Goal: Information Seeking & Learning: Learn about a topic

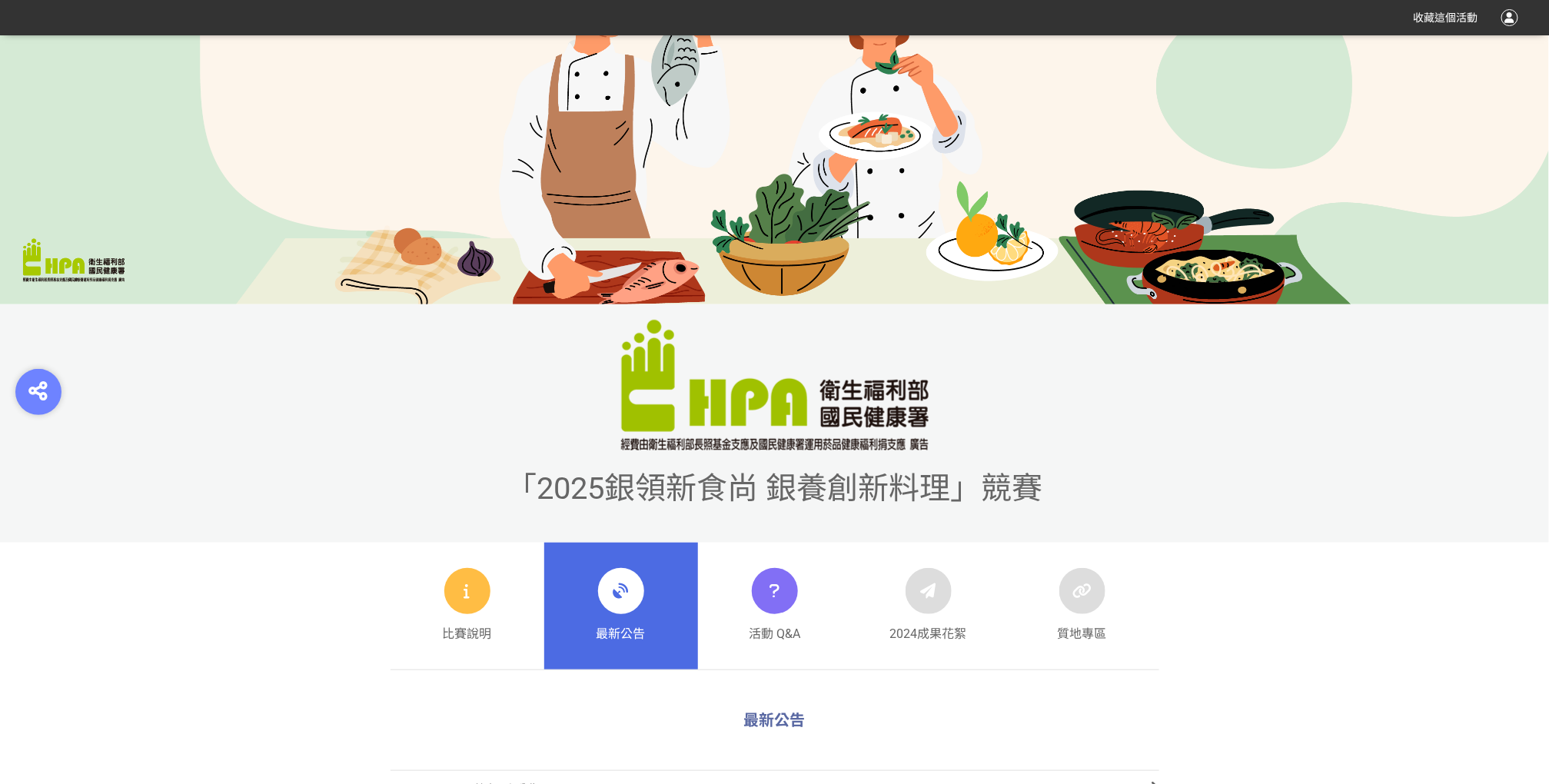
scroll to position [341, 0]
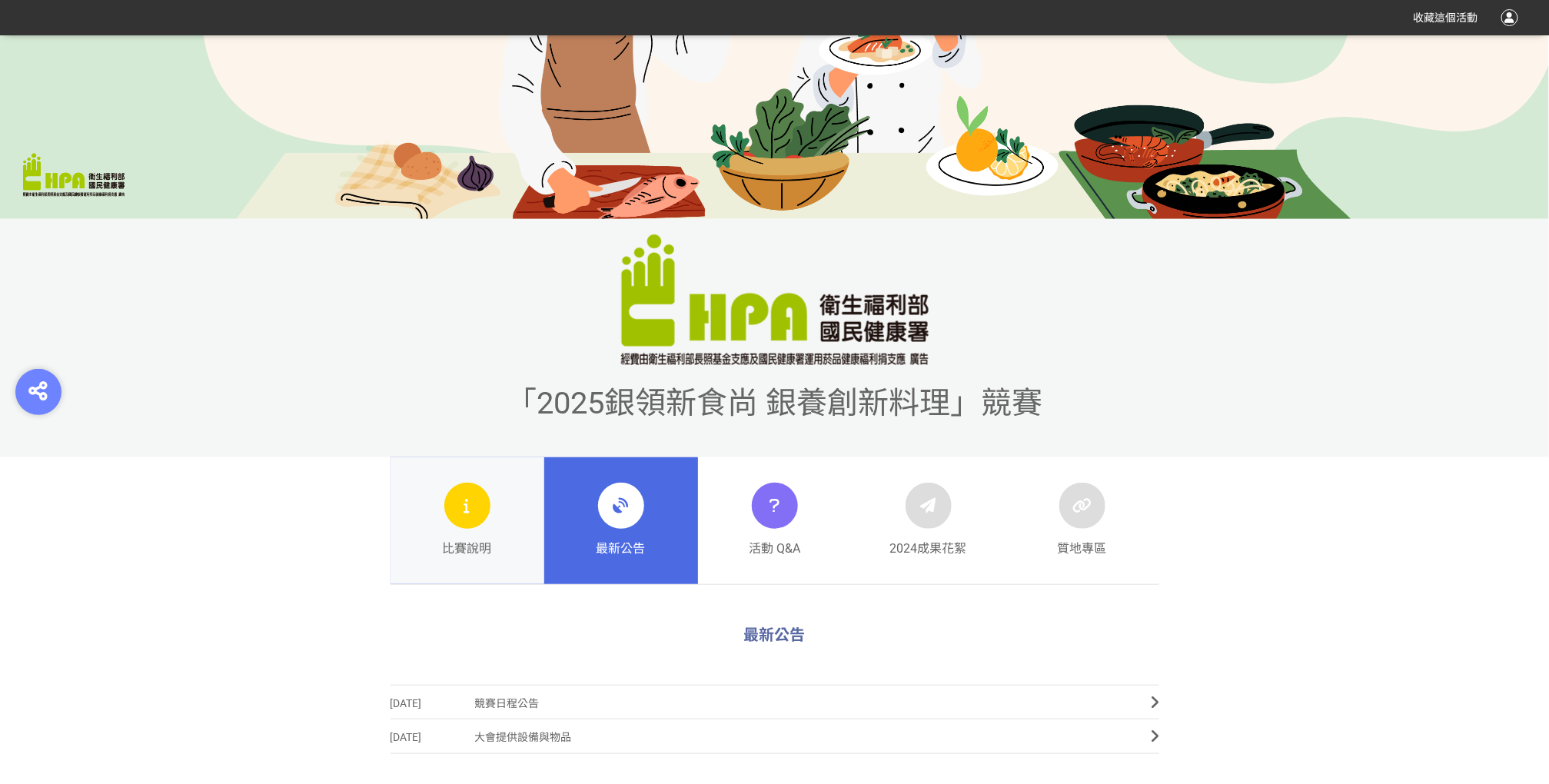
click at [482, 504] on div at bounding box center [467, 505] width 46 height 46
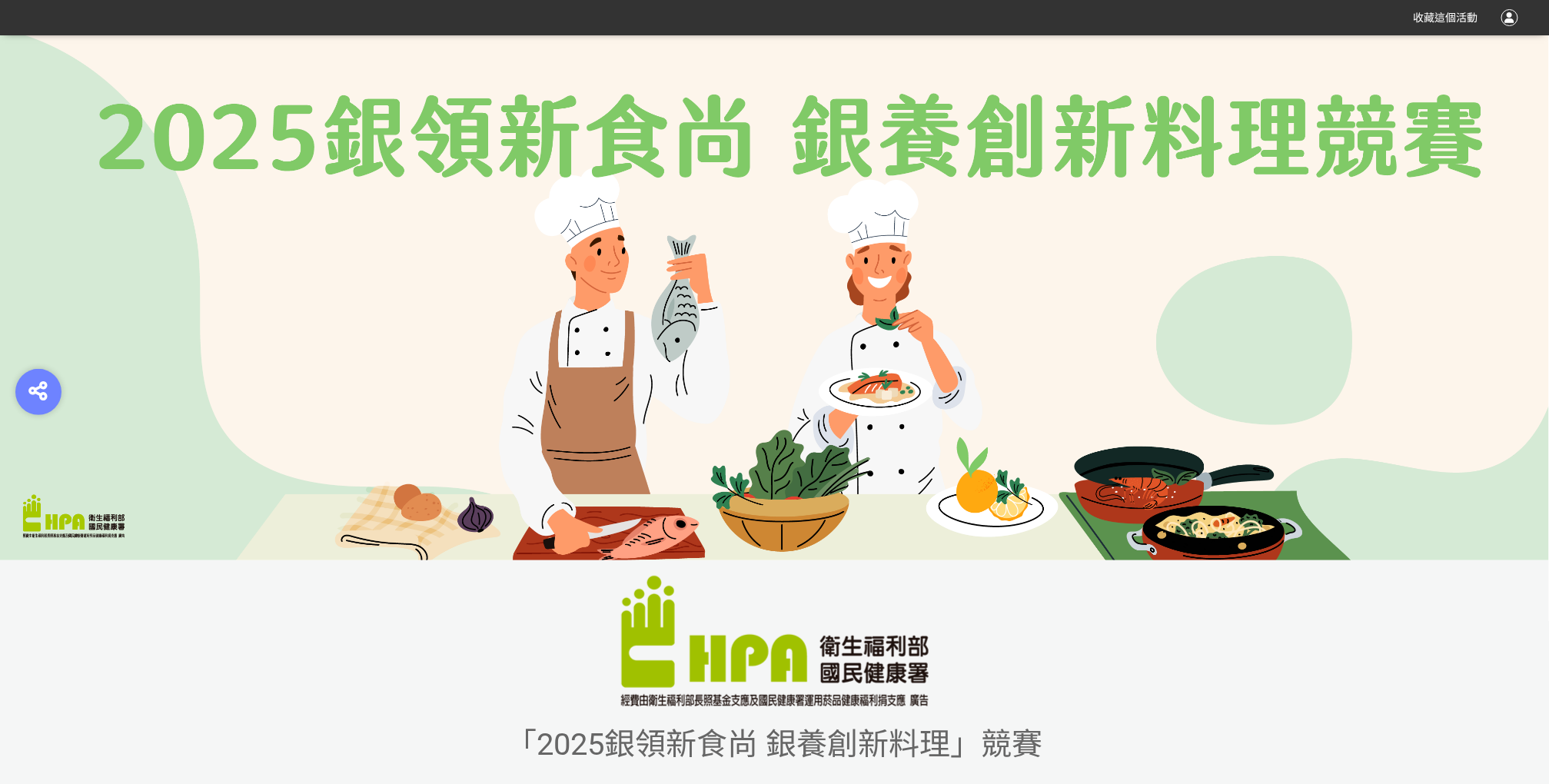
drag, startPoint x: 1202, startPoint y: 443, endPoint x: 1480, endPoint y: 286, distance: 319.3
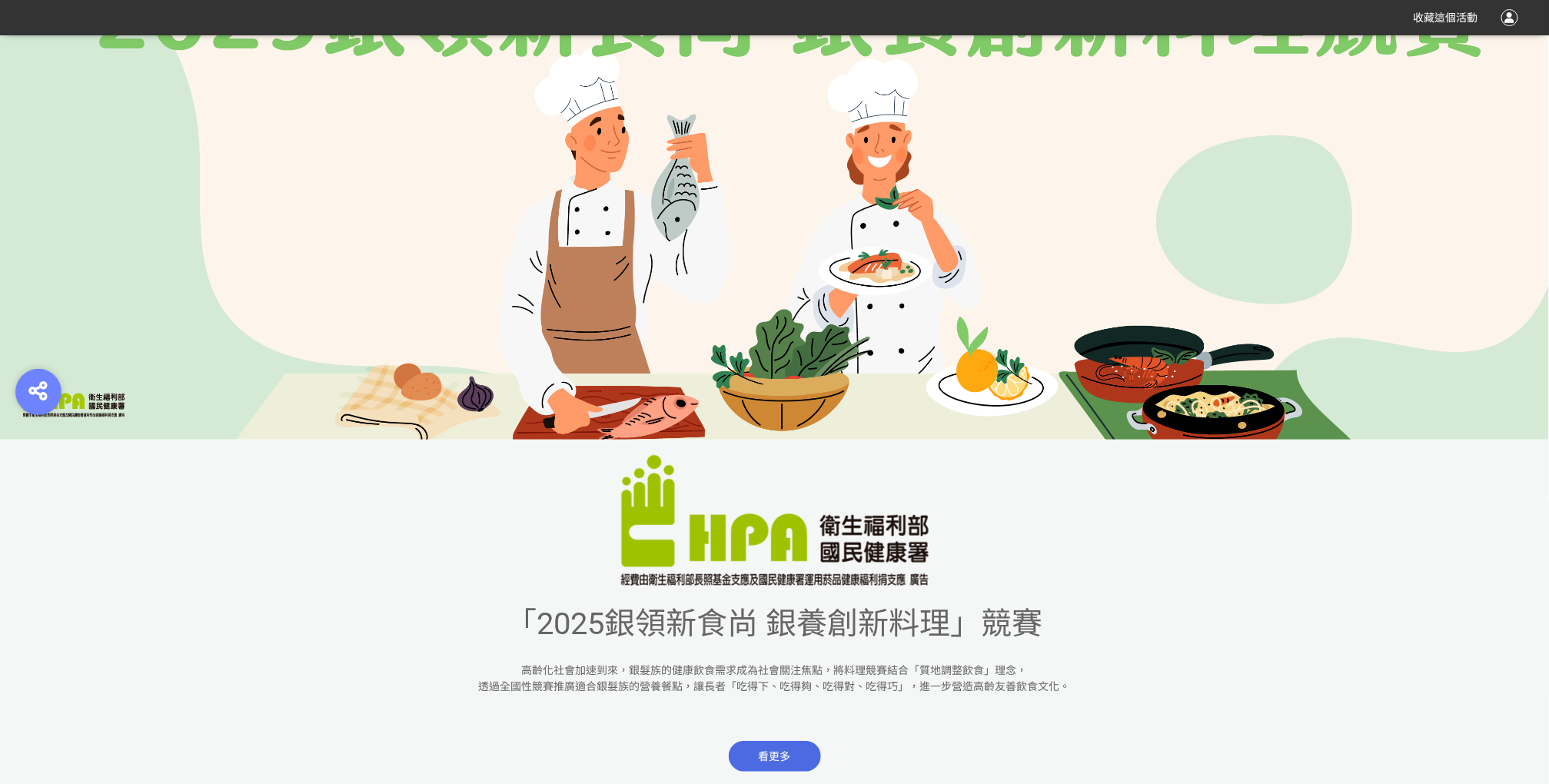
scroll to position [426, 0]
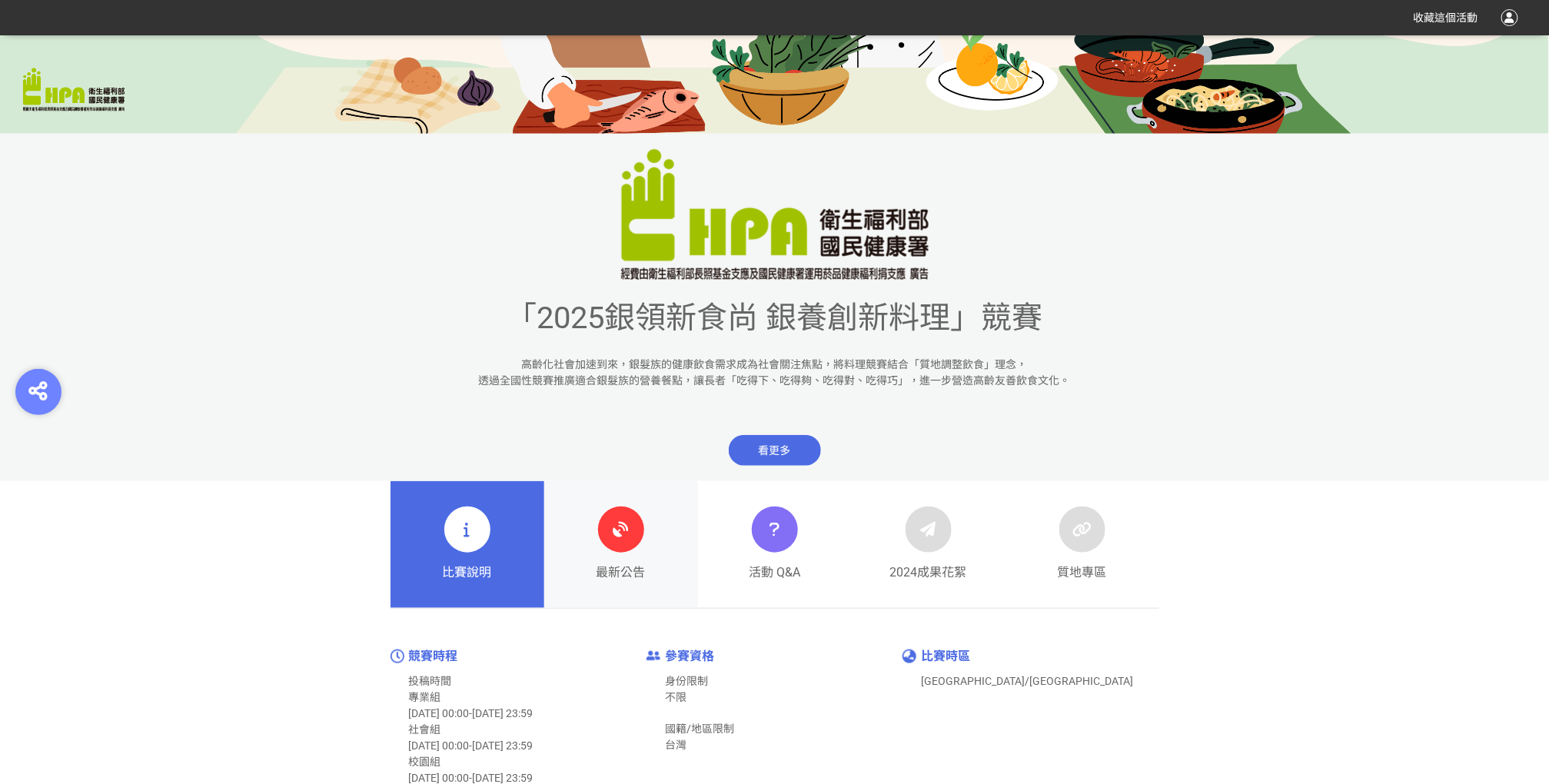
click at [610, 539] on icon at bounding box center [621, 529] width 27 height 27
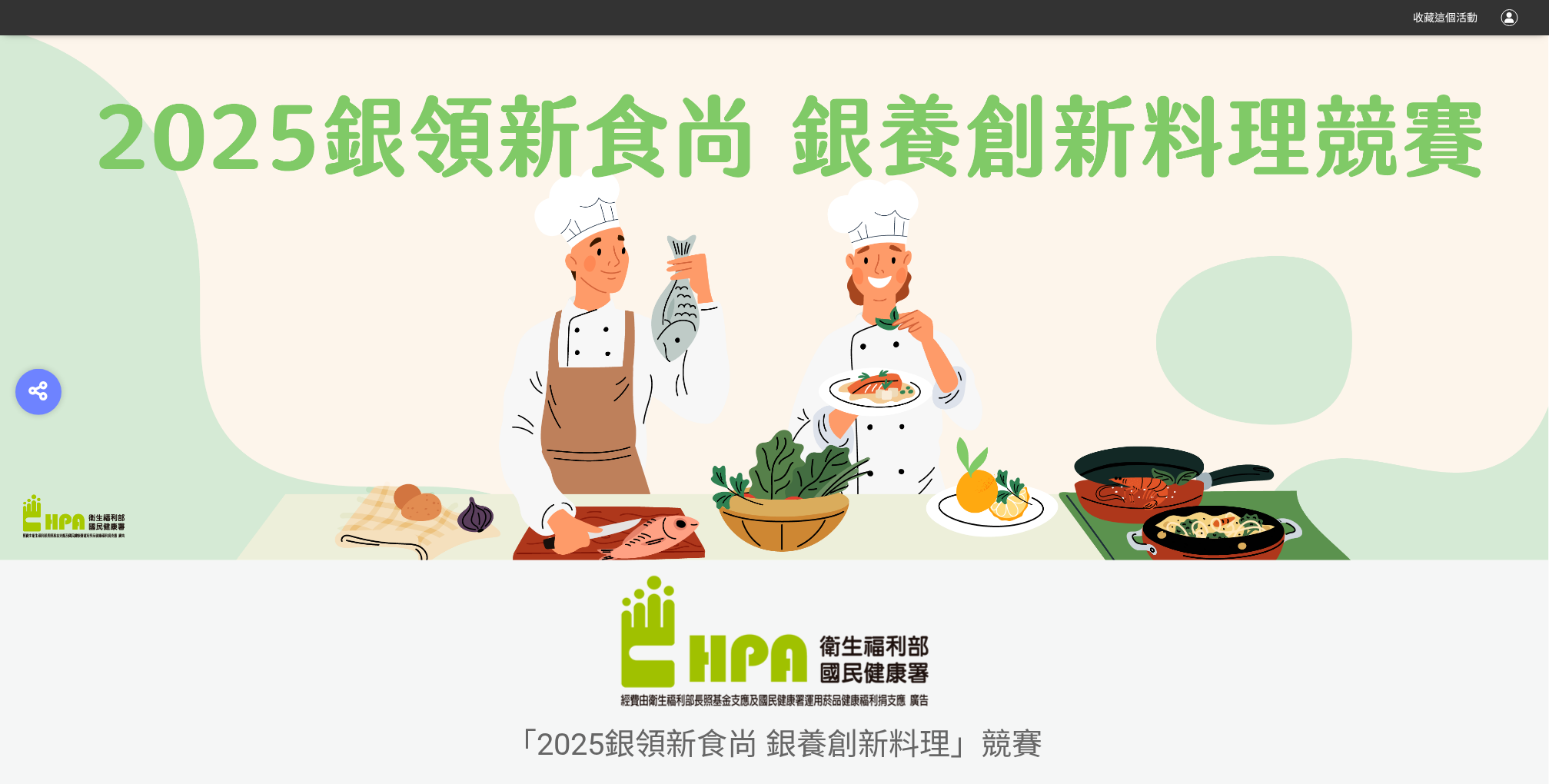
scroll to position [512, 0]
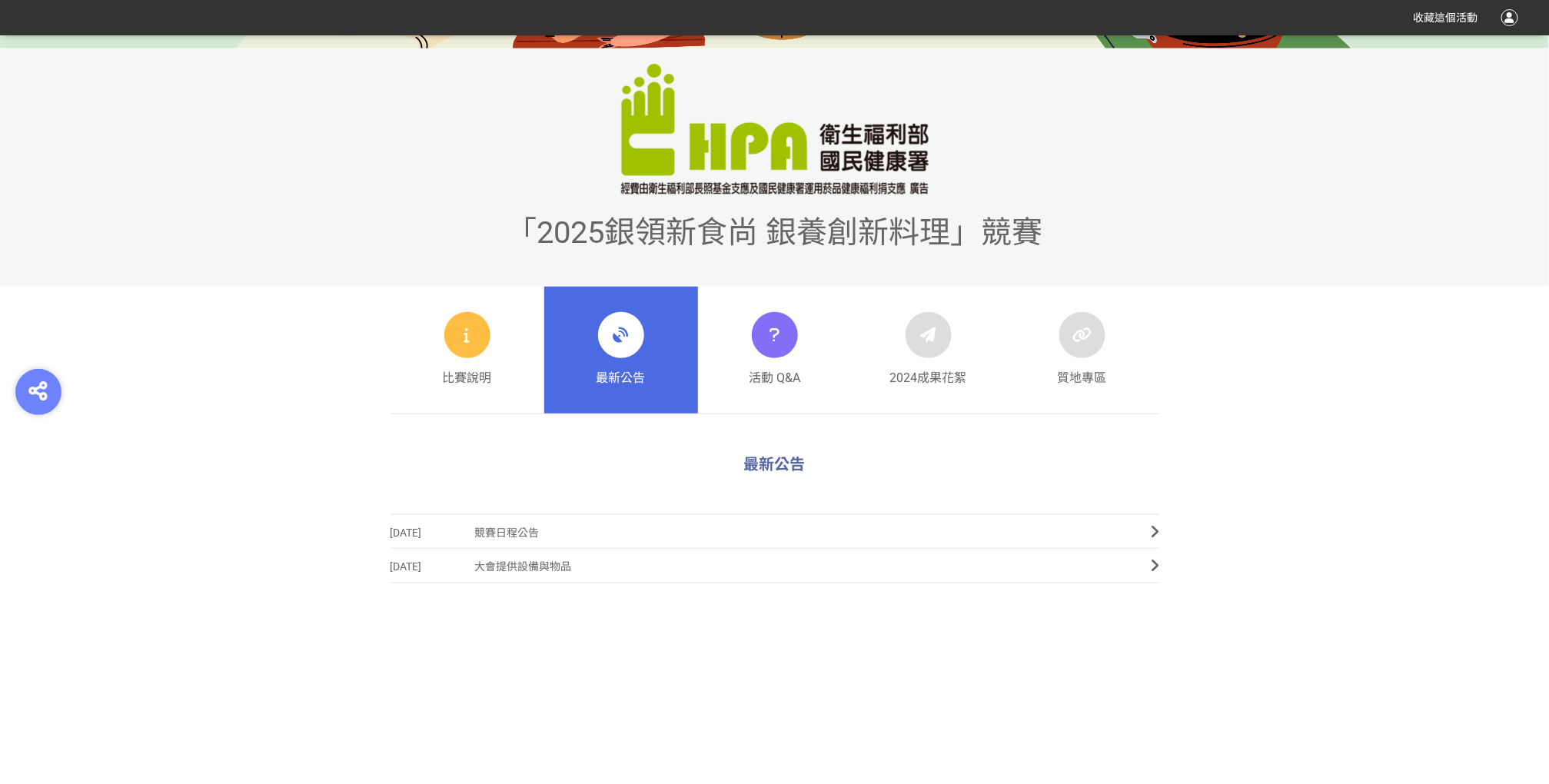
click at [531, 530] on span "競賽日程公告" at bounding box center [802, 532] width 654 height 34
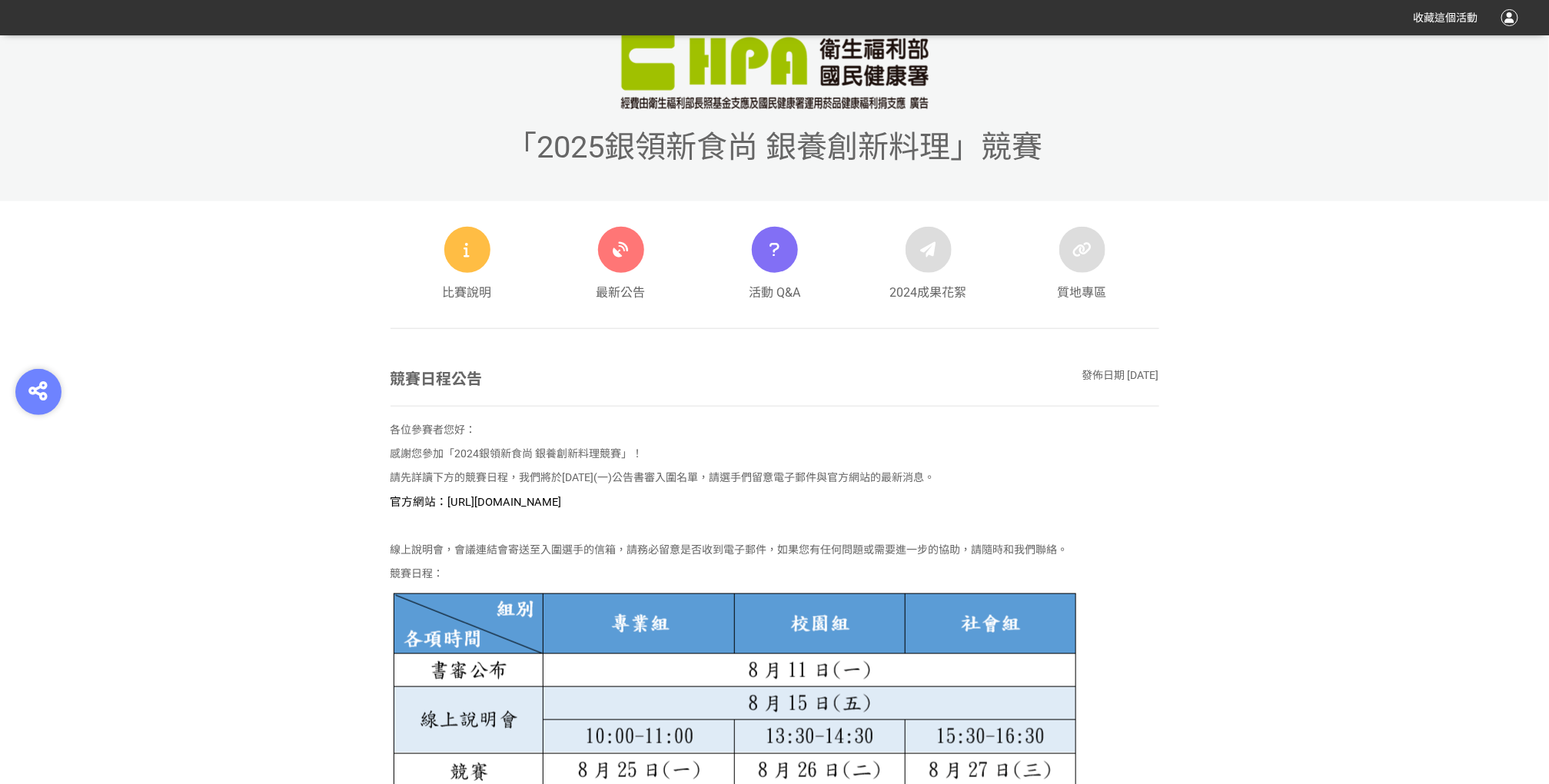
scroll to position [768, 0]
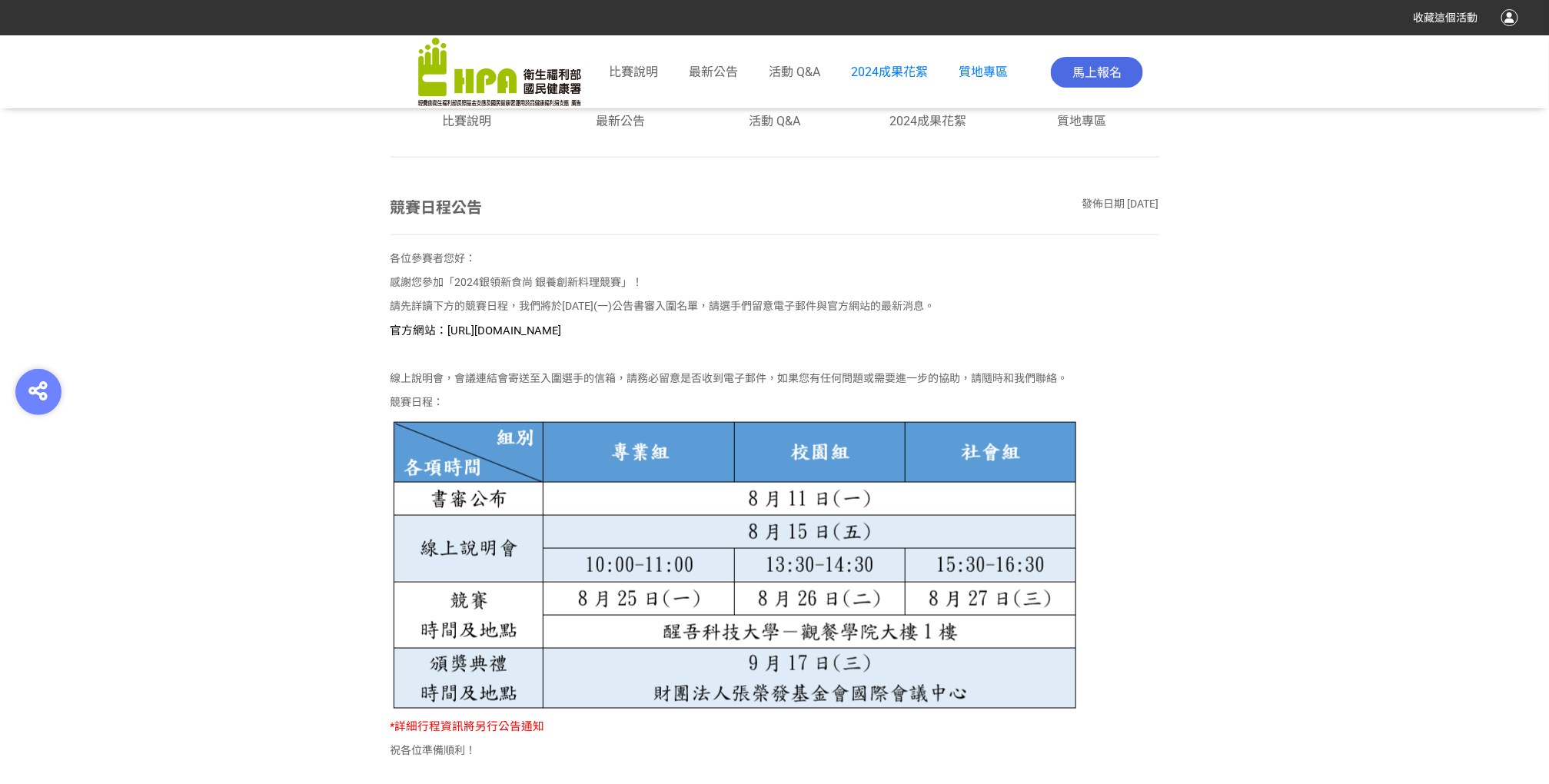
click at [487, 328] on span "官方網站：https://contest.bhuntr.com/tw/GDHealthy/home/" at bounding box center [475, 330] width 172 height 14
click at [482, 330] on span "官方網站：https://contest.bhuntr.com/tw/GDHealthy/home/" at bounding box center [475, 330] width 172 height 14
drag, startPoint x: 447, startPoint y: 330, endPoint x: 800, endPoint y: 330, distance: 353.0
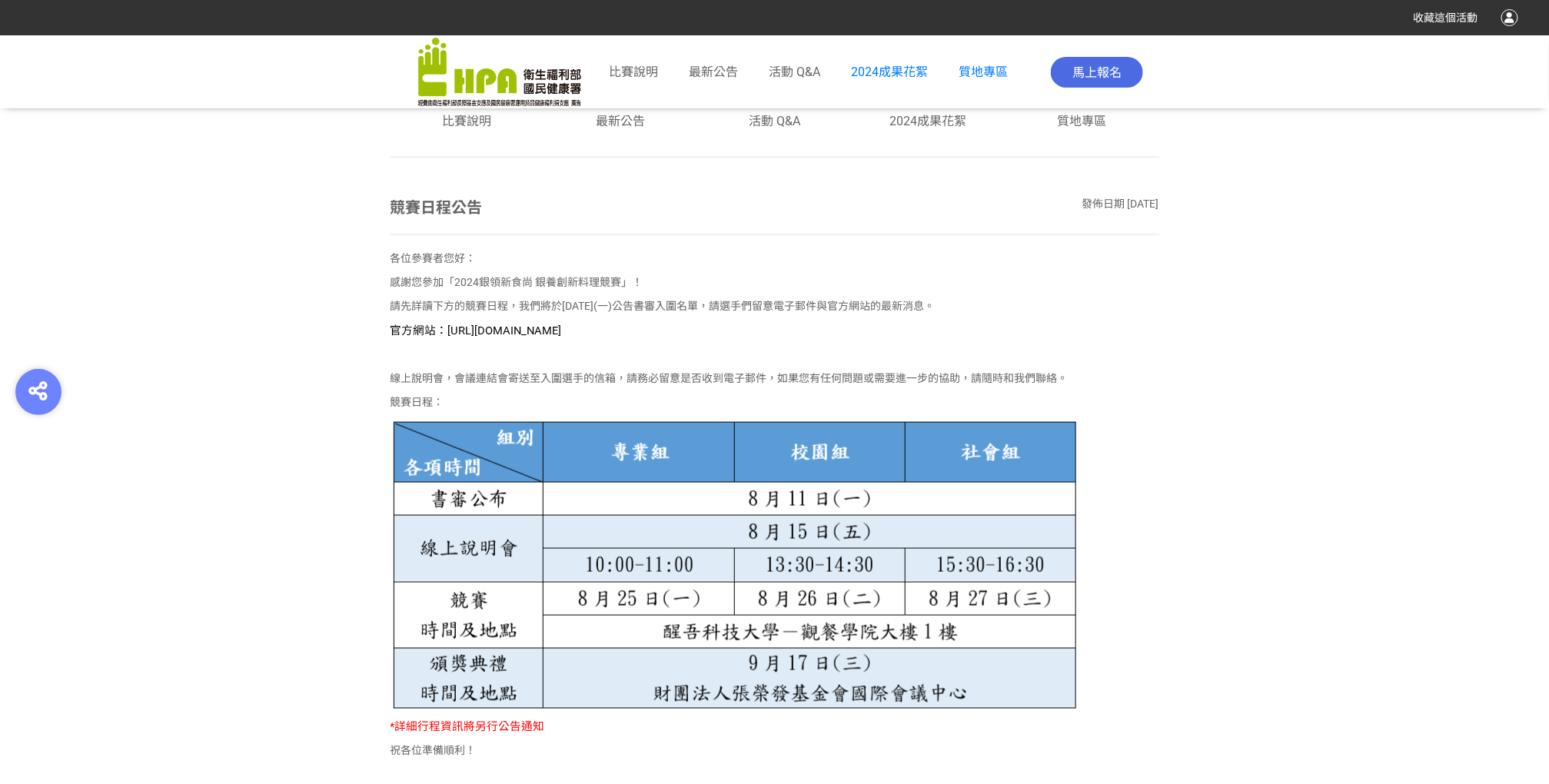
click at [800, 330] on p "官方網站：https://contest.bhuntr.com/tw/GDHealthy/home/" at bounding box center [774, 330] width 769 height 17
copy span "https://contest.bhuntr.com/tw/GDHealthy/home/"
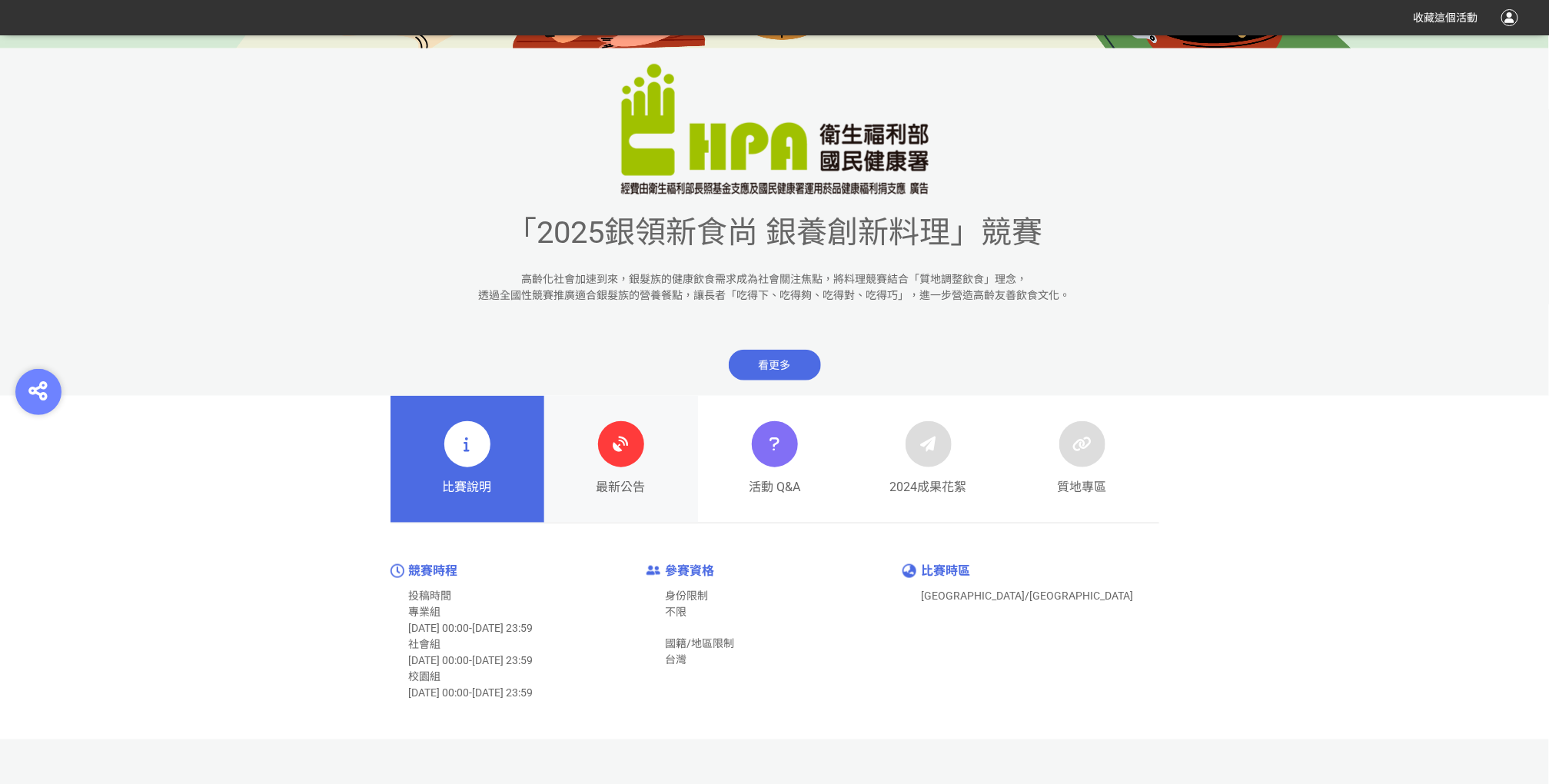
click at [597, 464] on div "最新公告" at bounding box center [622, 459] width 49 height 75
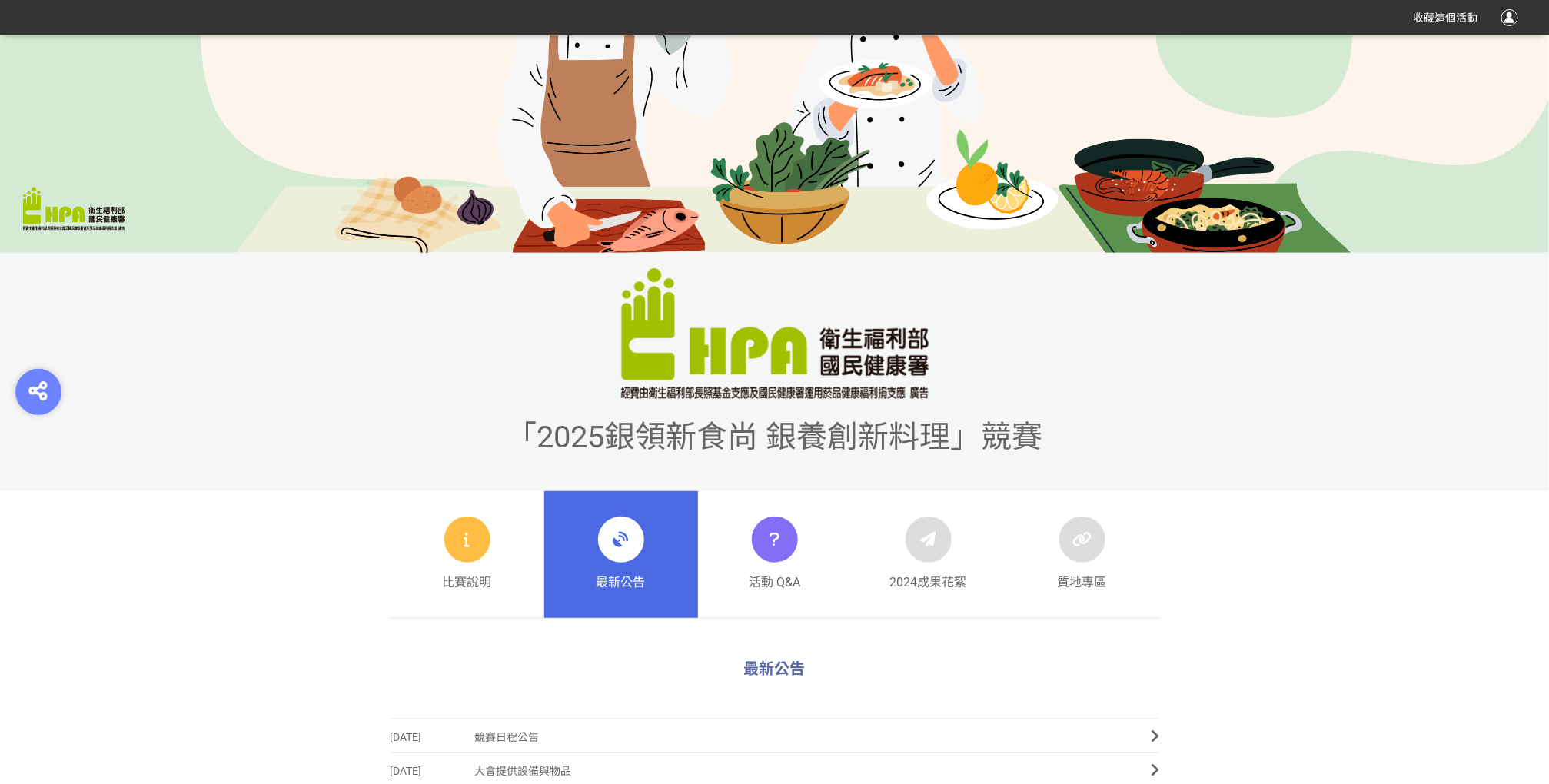
scroll to position [24, 0]
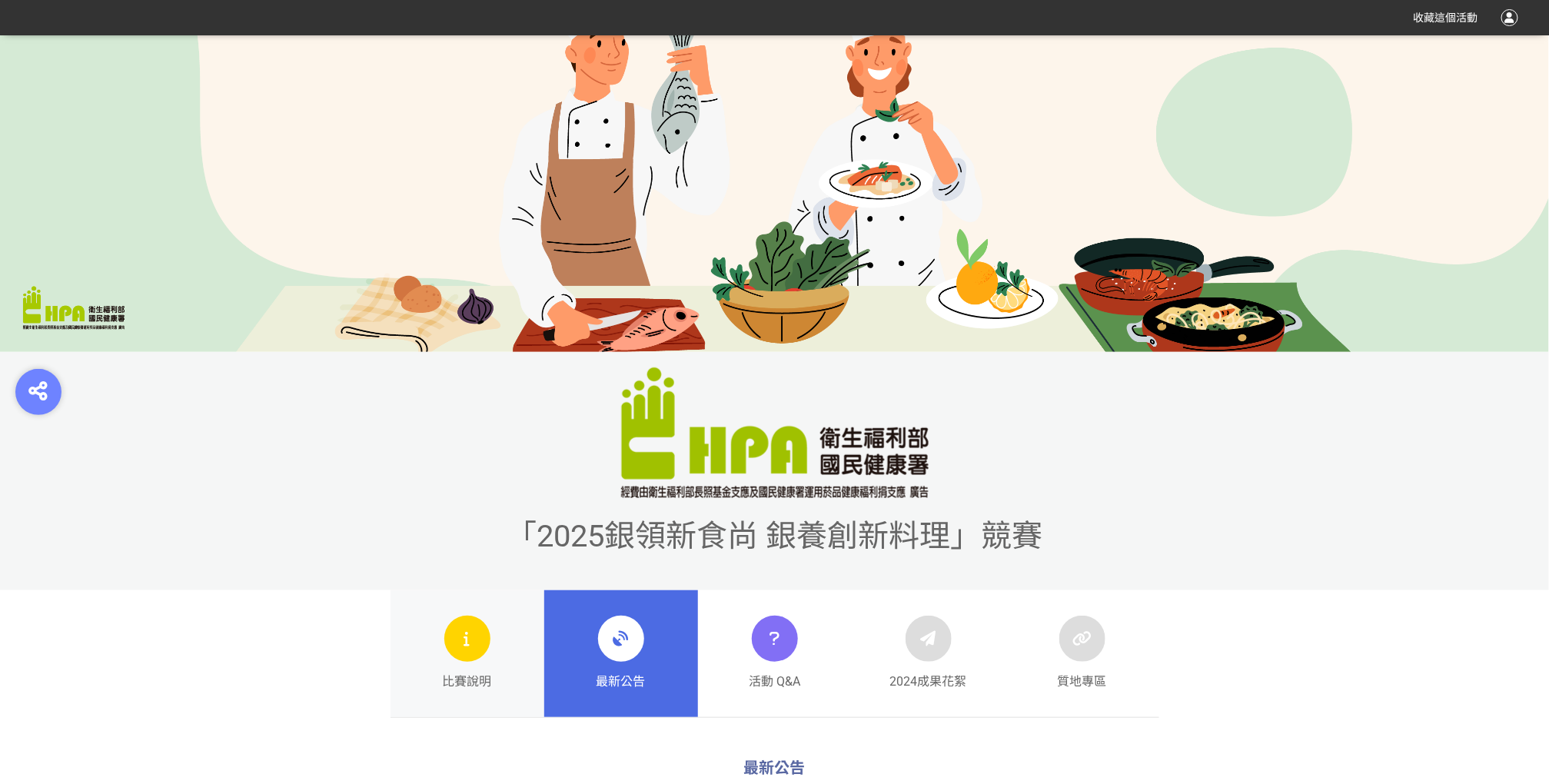
scroll to position [365, 0]
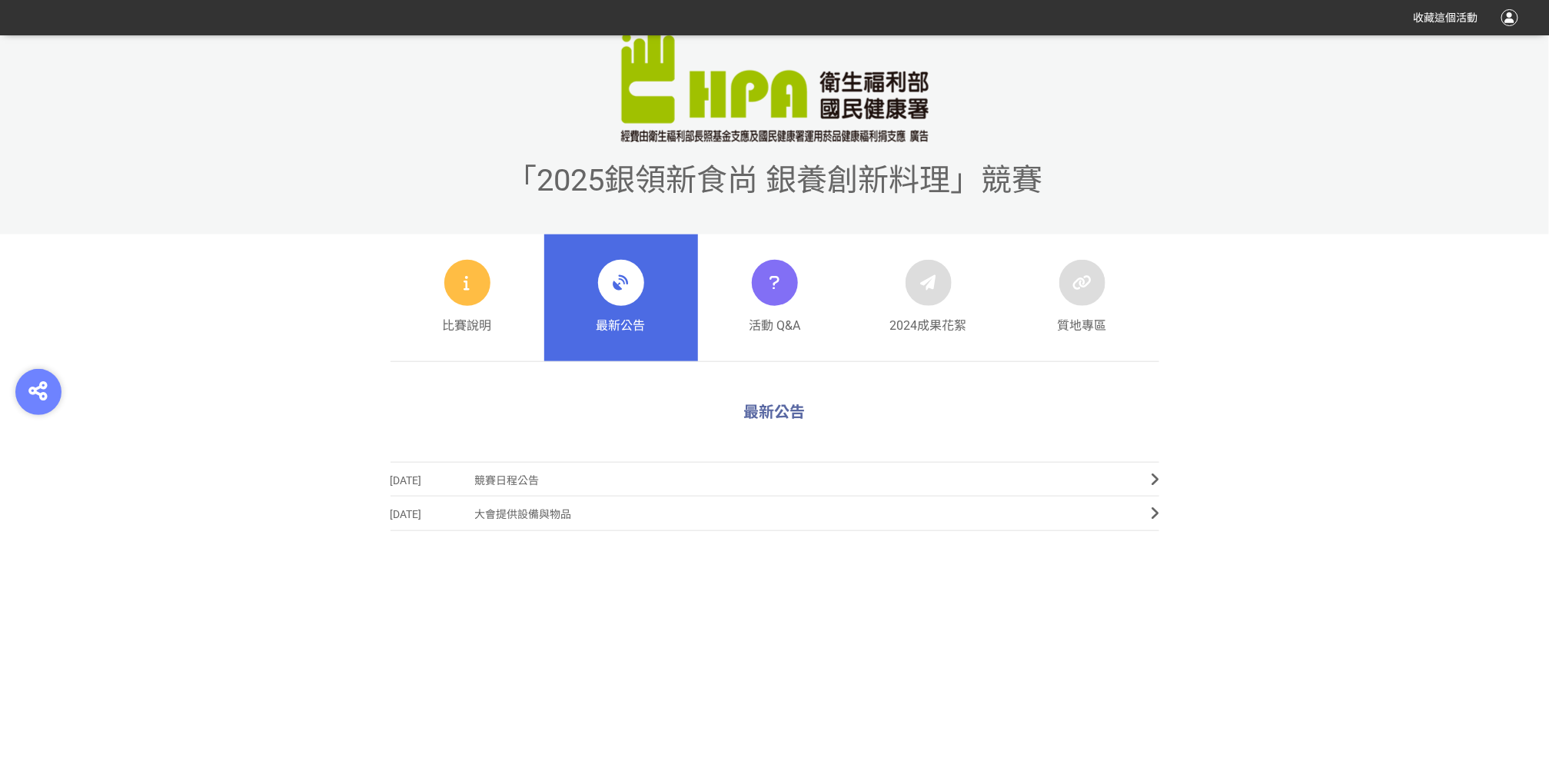
scroll to position [365, 0]
